Goal: Task Accomplishment & Management: Manage account settings

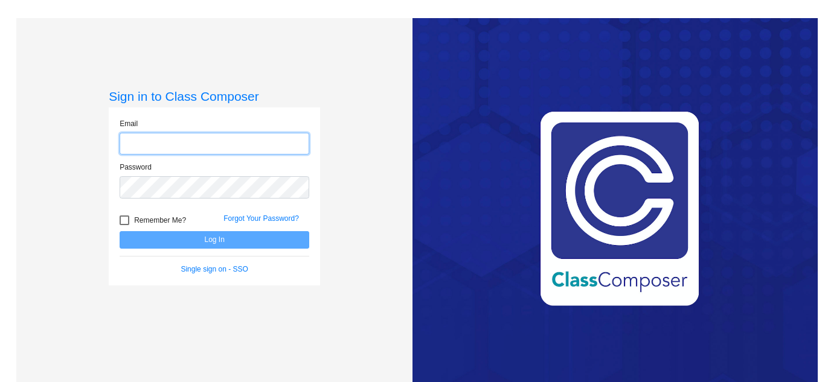
type input "[EMAIL_ADDRESS][DOMAIN_NAME]"
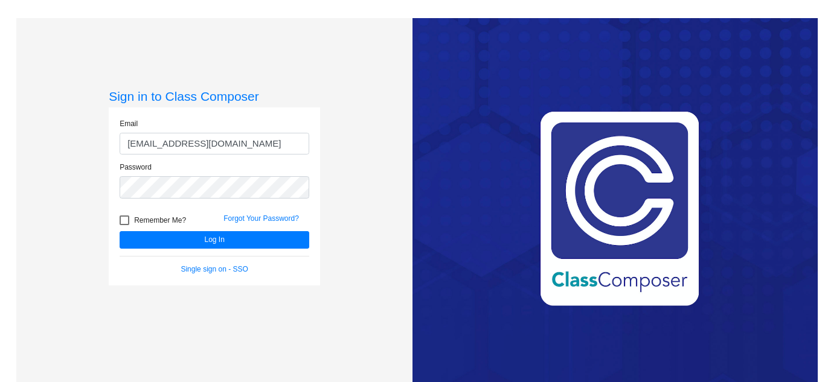
click at [442, 273] on div "Love Class Composer? Share it with a friend! If you're happy with Class Compose…" at bounding box center [614, 209] width 405 height 382
click at [375, 264] on div "Sign in to Class Composer Email [EMAIL_ADDRESS][DOMAIN_NAME] Password Remember …" at bounding box center [214, 209] width 396 height 382
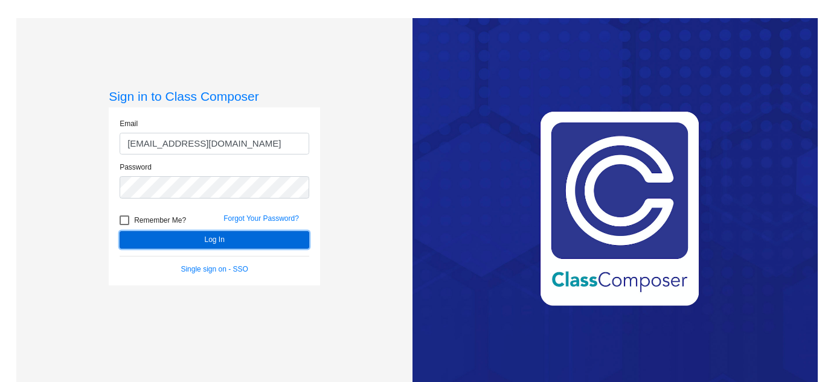
click at [222, 237] on button "Log In" at bounding box center [215, 240] width 190 height 18
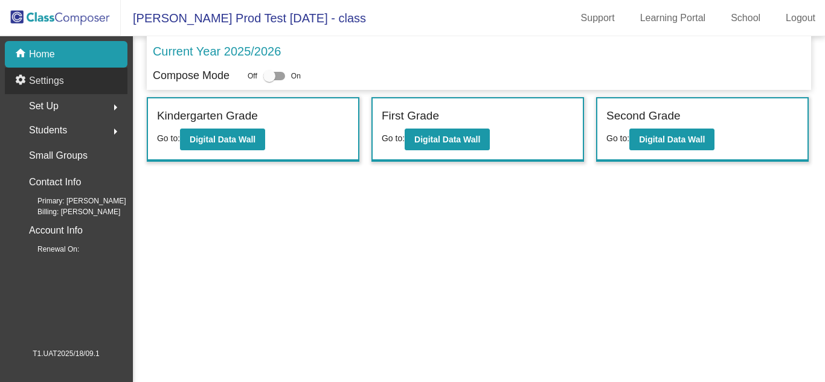
click at [84, 89] on div "settings Settings" at bounding box center [66, 81] width 123 height 27
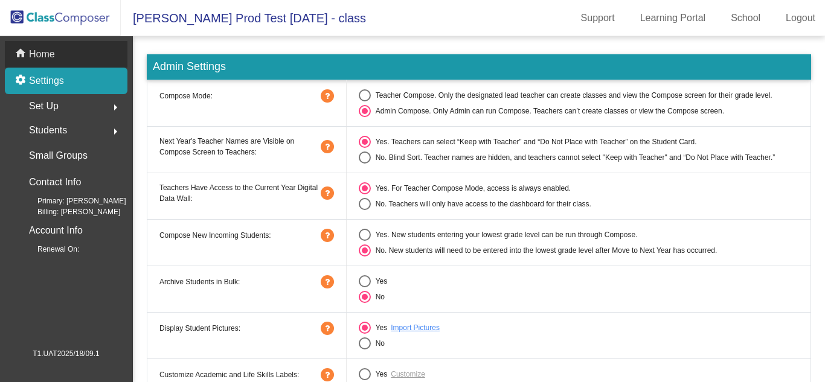
click at [97, 55] on div "home Home" at bounding box center [66, 54] width 123 height 27
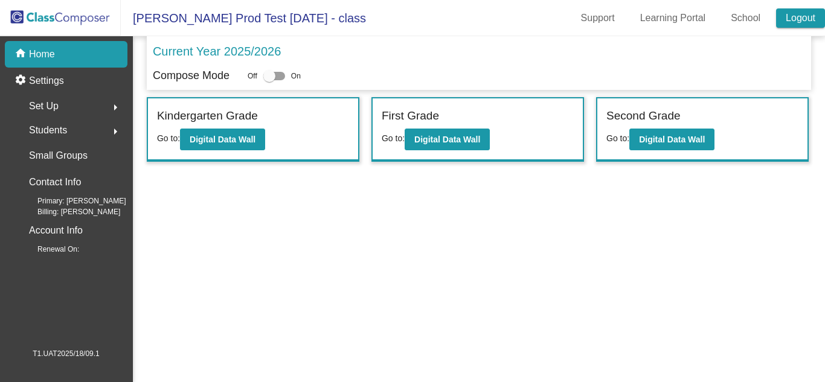
click at [806, 15] on link "Logout" at bounding box center [800, 17] width 49 height 19
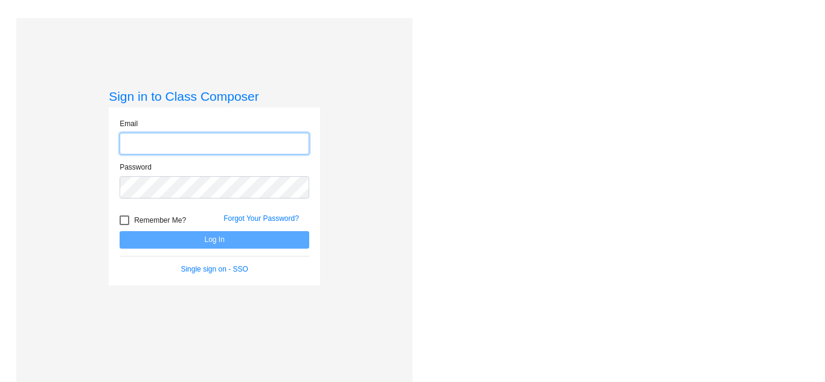
type input "[EMAIL_ADDRESS][DOMAIN_NAME]"
